Goal: Task Accomplishment & Management: Use online tool/utility

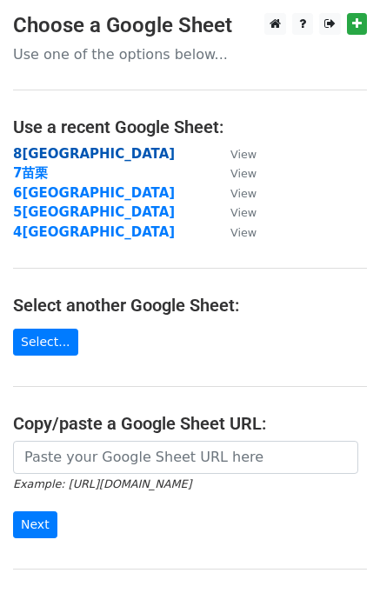
click at [55, 156] on strong "8[GEOGRAPHIC_DATA]" at bounding box center [94, 154] width 162 height 16
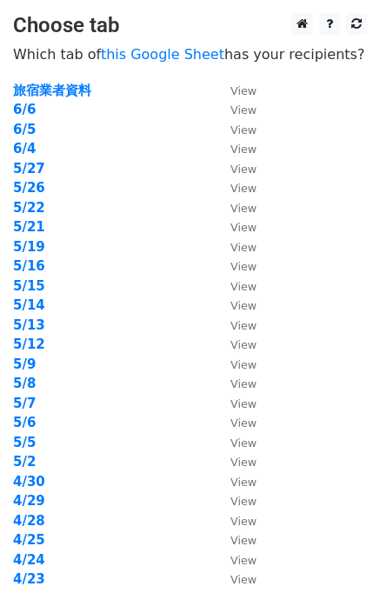
scroll to position [348, 0]
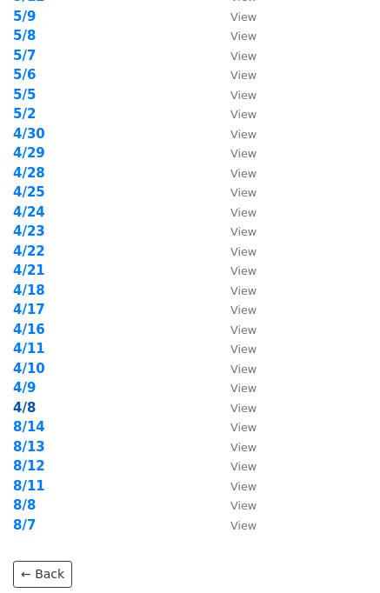
click at [32, 409] on strong "4/8" at bounding box center [24, 408] width 23 height 16
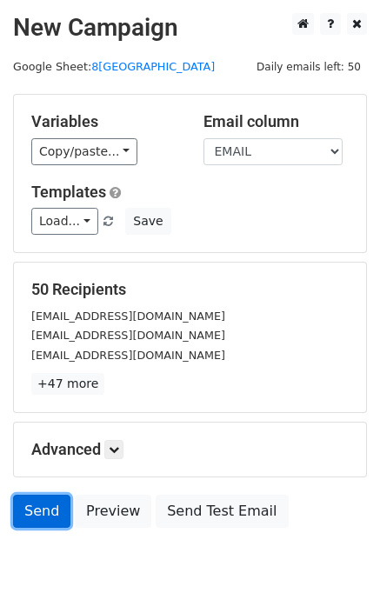
click at [41, 508] on link "Send" at bounding box center [41, 511] width 57 height 33
